Goal: Information Seeking & Learning: Learn about a topic

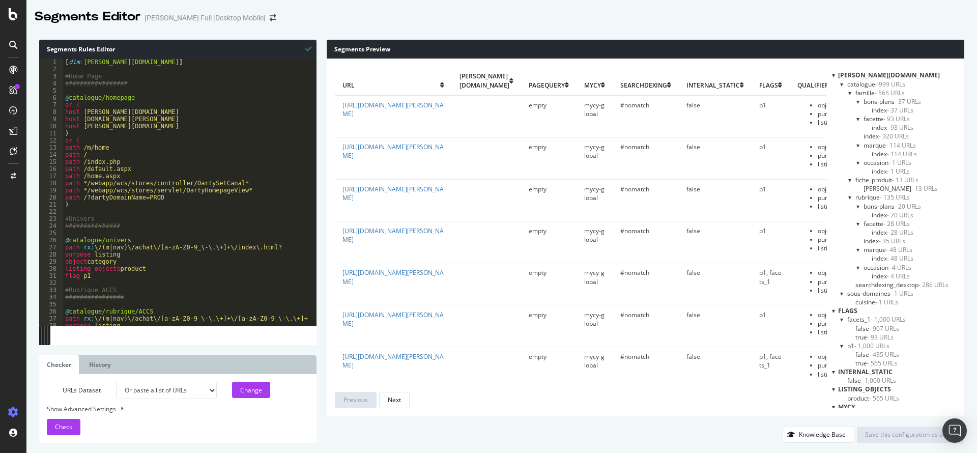
select select "urlList"
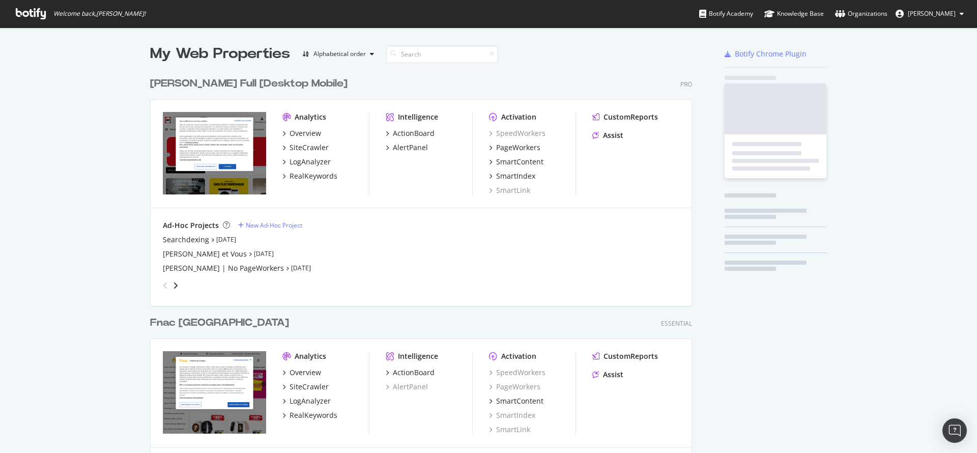
scroll to position [444, 959]
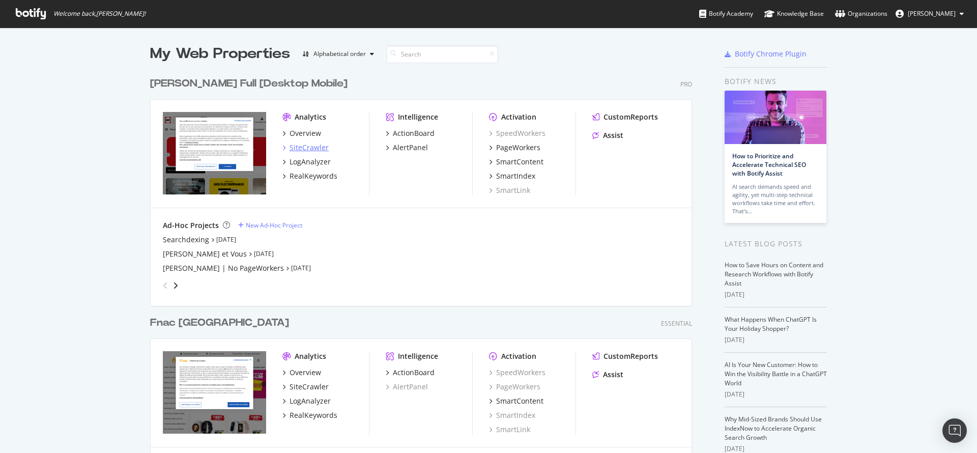
click at [301, 146] on div "SiteCrawler" at bounding box center [308, 147] width 39 height 10
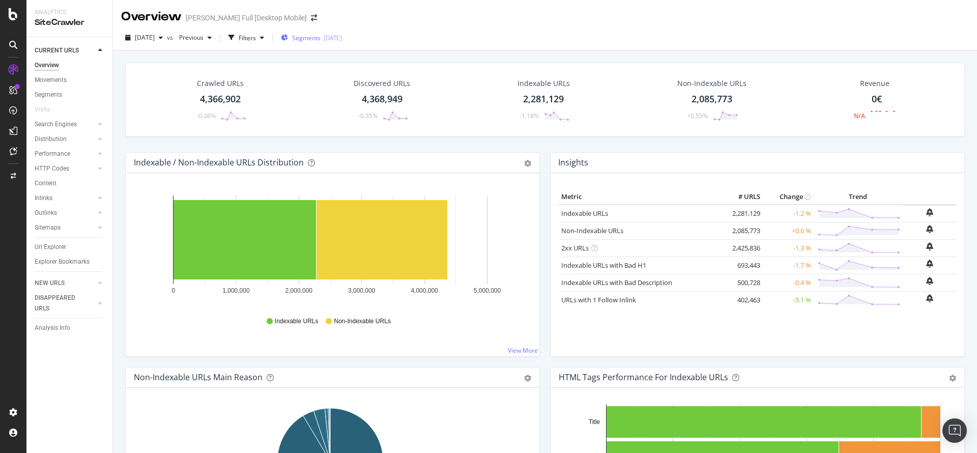
click at [340, 44] on div "Segments [DATE]" at bounding box center [311, 37] width 61 height 15
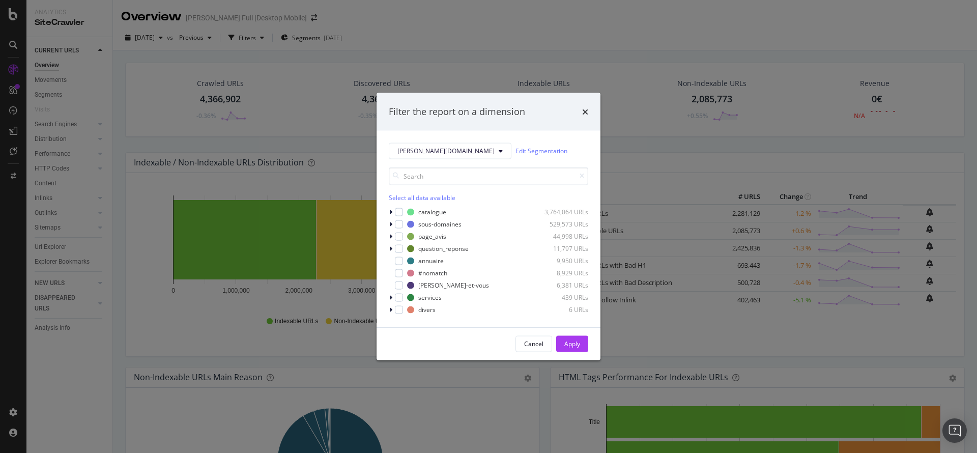
click at [432, 141] on div "darty.com Edit Segmentation Select all data available catalogue 3,764,064 URLs …" at bounding box center [488, 228] width 224 height 196
click at [499, 149] on icon "modal" at bounding box center [501, 151] width 4 height 6
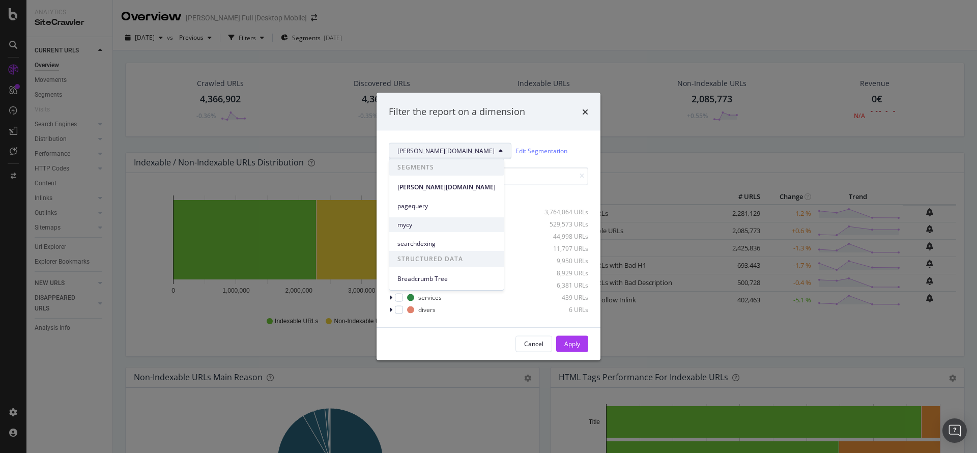
click at [419, 218] on div "mycy" at bounding box center [446, 224] width 114 height 15
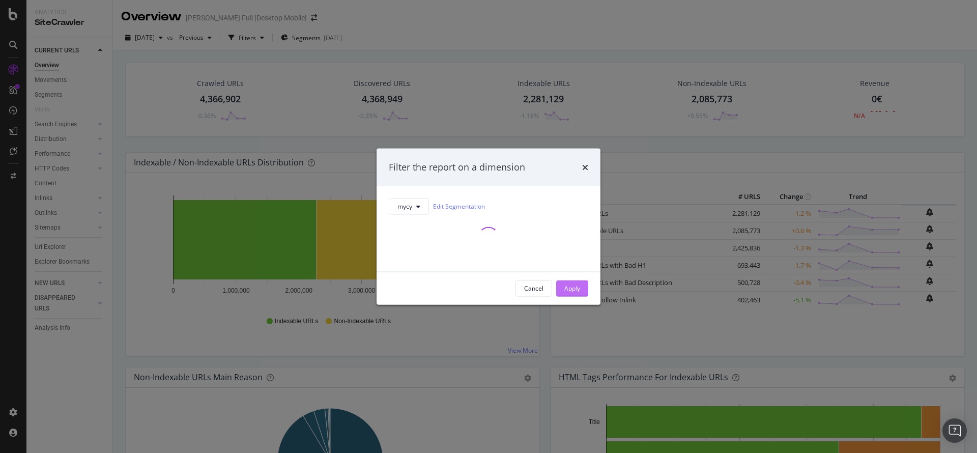
click at [574, 285] on div "Apply" at bounding box center [572, 288] width 16 height 9
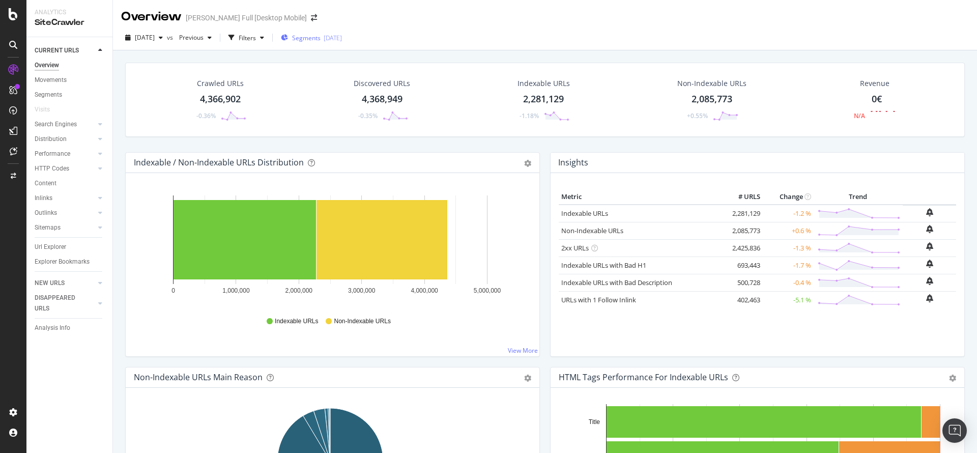
click at [330, 42] on div "Segments 2025-09-02" at bounding box center [311, 37] width 61 height 15
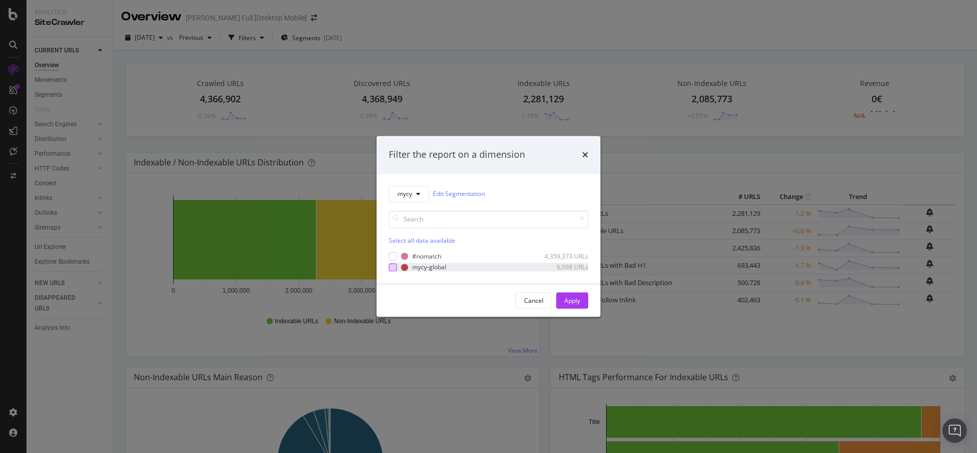
click at [394, 269] on div "modal" at bounding box center [393, 267] width 8 height 8
click at [565, 299] on div "Apply" at bounding box center [572, 300] width 16 height 9
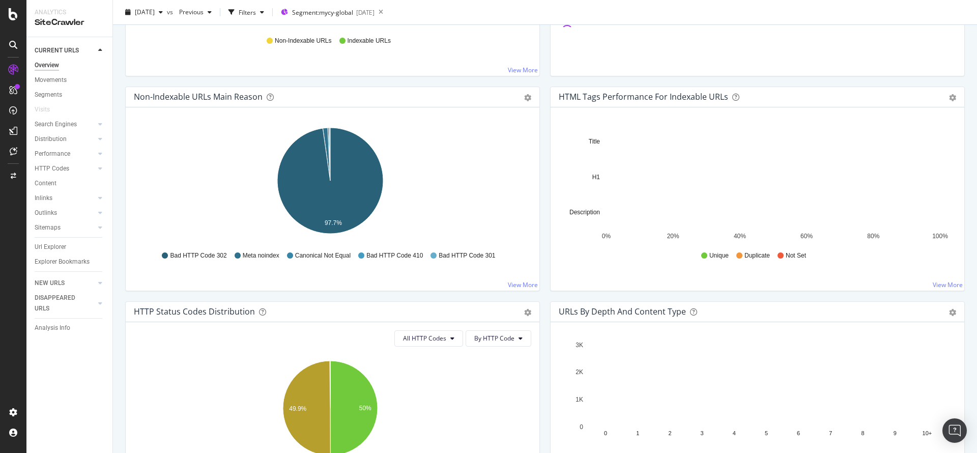
scroll to position [203, 0]
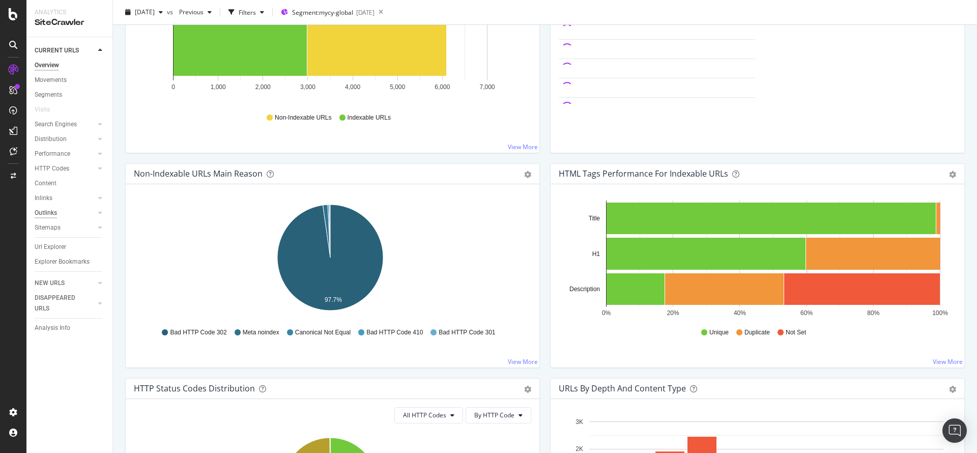
click at [55, 213] on div "Outlinks" at bounding box center [46, 213] width 22 height 11
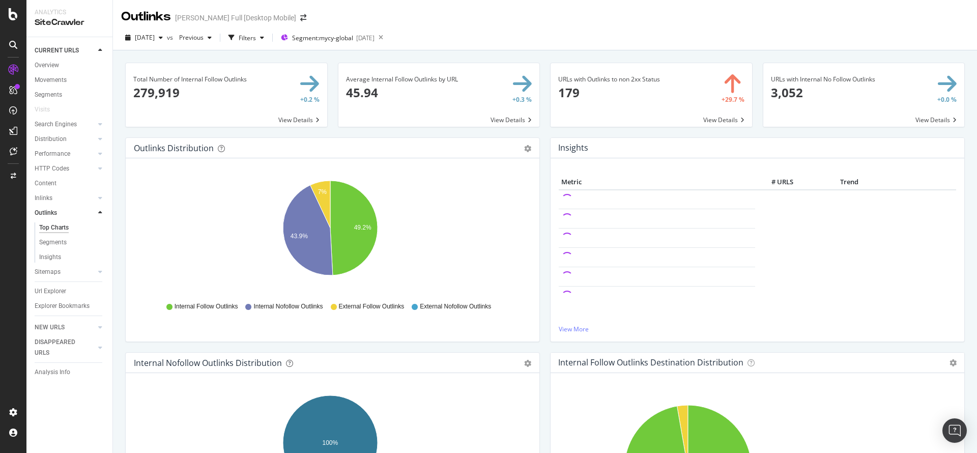
drag, startPoint x: 45, startPoint y: 195, endPoint x: 350, endPoint y: 152, distance: 308.3
click at [46, 195] on div "Inlinks" at bounding box center [44, 198] width 18 height 11
